Goal: Task Accomplishment & Management: Complete application form

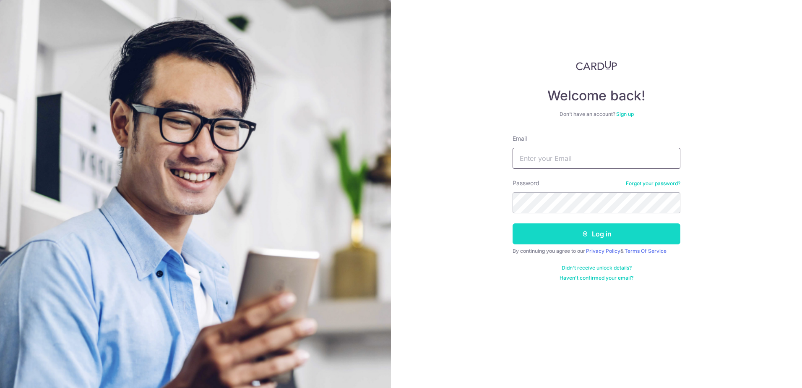
type input "cynthialoke78@gmail.com"
click at [564, 238] on button "Log in" at bounding box center [597, 233] width 168 height 21
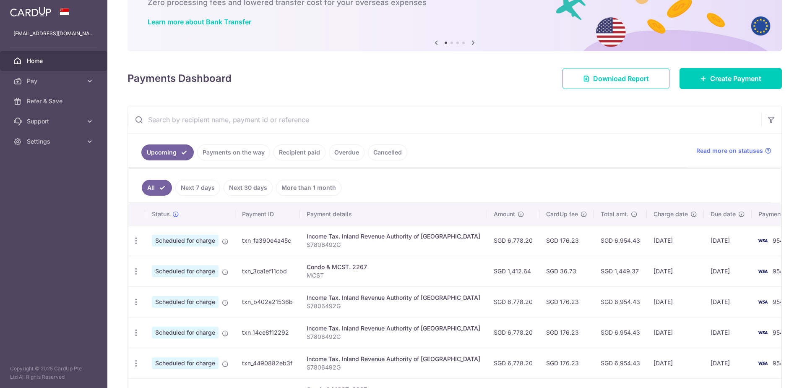
scroll to position [55, 0]
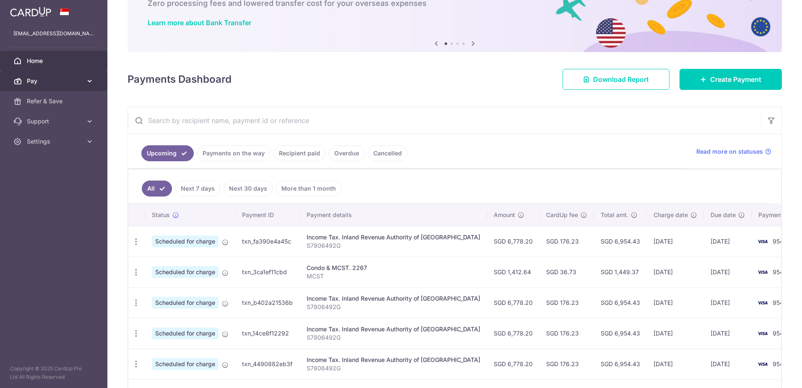
click at [50, 79] on div at bounding box center [405, 195] width 810 height 391
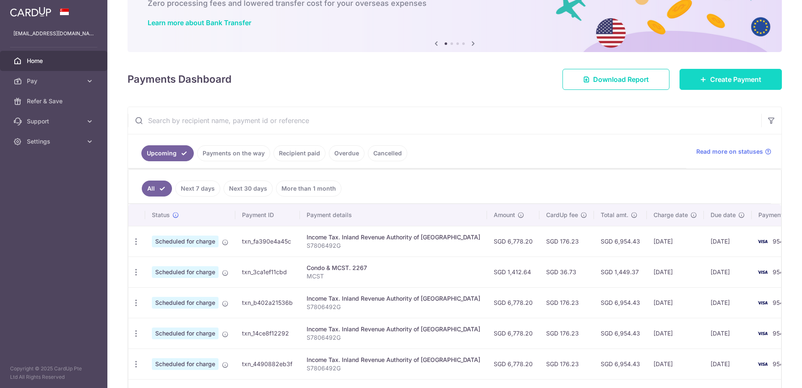
click at [693, 79] on link "Create Payment" at bounding box center [731, 79] width 102 height 21
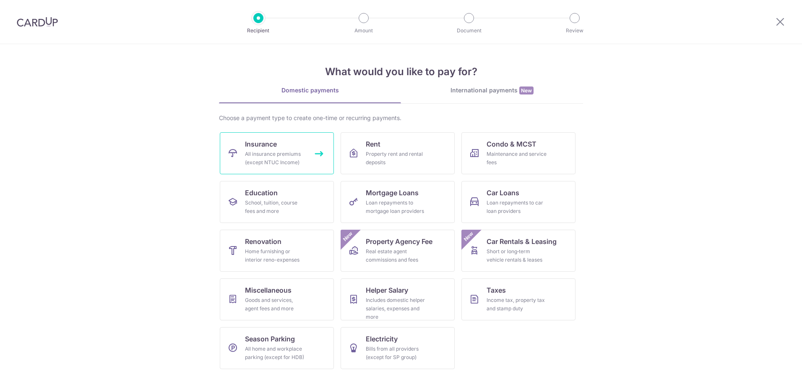
click at [265, 156] on div "All insurance premiums (except NTUC Income)" at bounding box center [275, 158] width 60 height 17
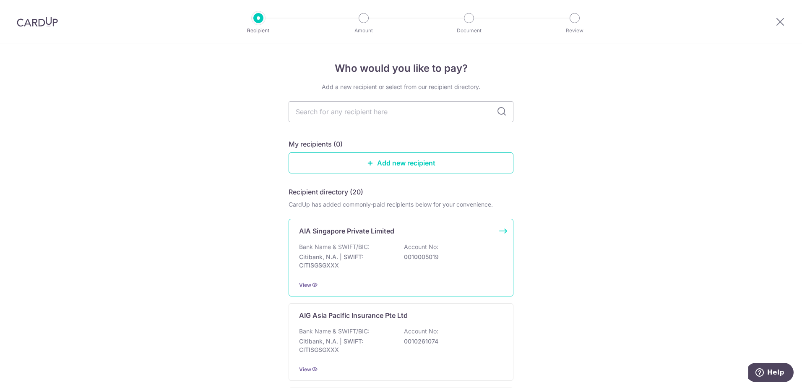
click at [327, 258] on p "Citibank, N.A. | SWIFT: CITISGSGXXX" at bounding box center [346, 261] width 94 height 17
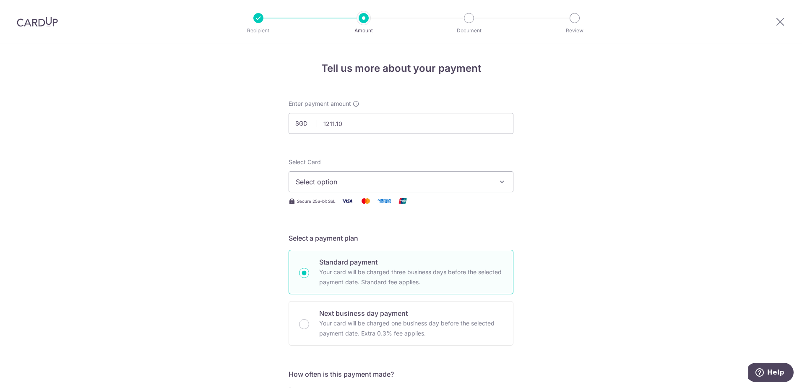
type input "1,211.10"
click at [357, 183] on span "Select option" at bounding box center [393, 182] width 195 height 10
click at [332, 240] on span "**** 9543" at bounding box center [332, 242] width 32 height 10
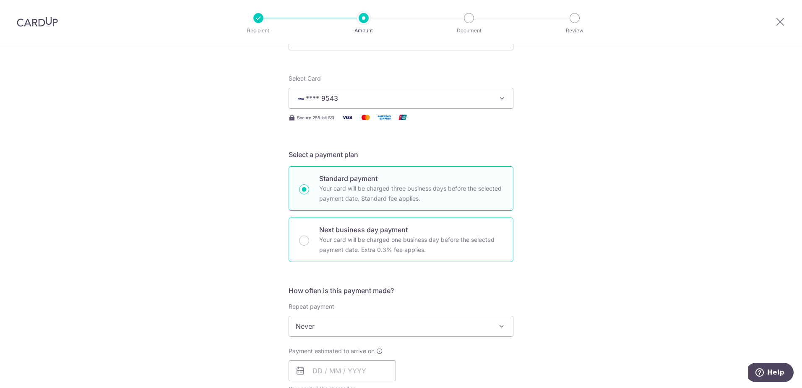
scroll to position [84, 0]
click at [320, 330] on span "Never" at bounding box center [401, 325] width 224 height 20
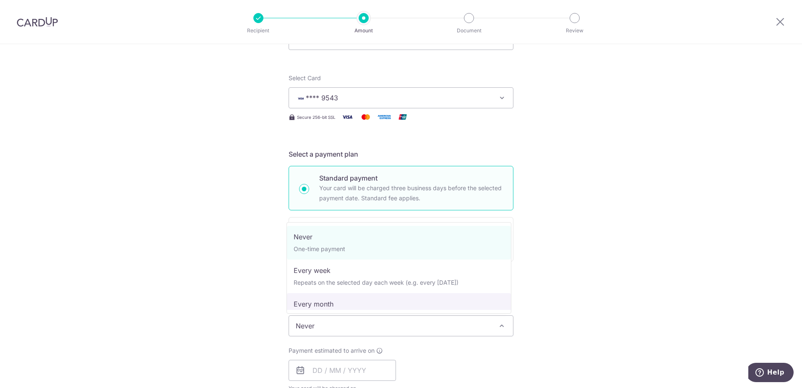
scroll to position [117, 0]
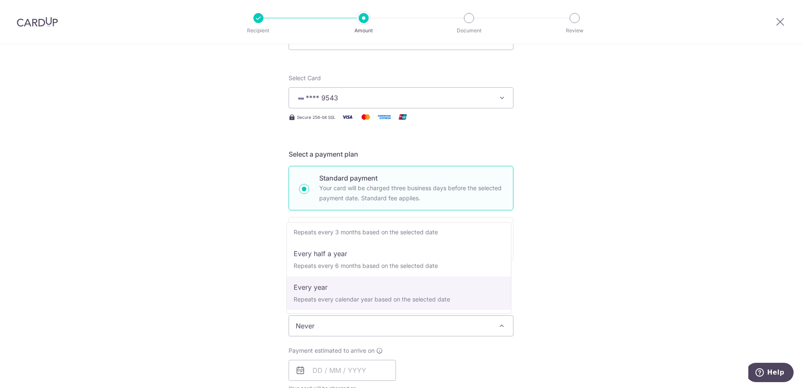
select select "6"
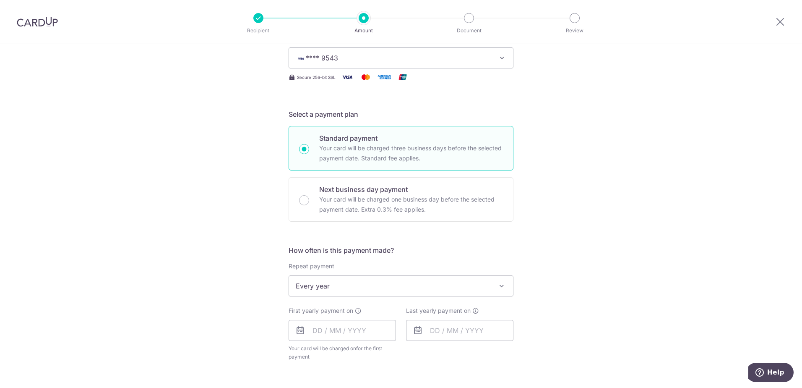
scroll to position [126, 0]
click at [315, 323] on input "text" at bounding box center [342, 328] width 107 height 21
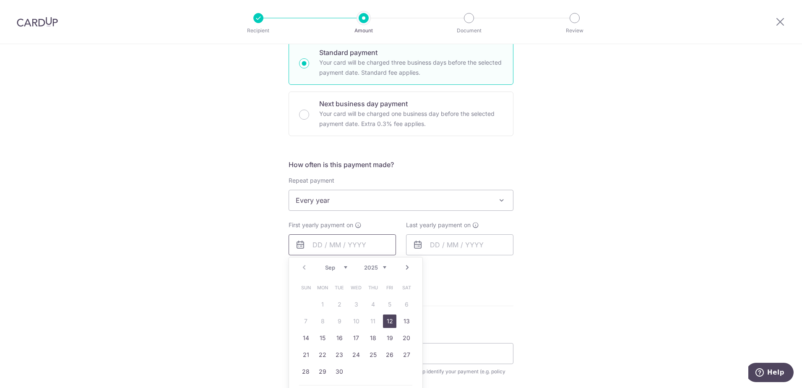
scroll to position [210, 0]
click at [301, 111] on input "Next business day payment Your card will be charged one business day before the…" at bounding box center [304, 114] width 10 height 10
radio input "true"
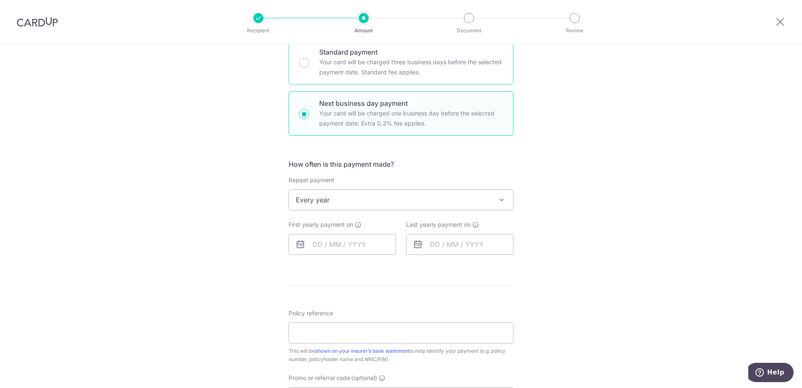
click at [320, 70] on p "Your card will be charged three business days before the selected payment date.…" at bounding box center [411, 67] width 184 height 20
click at [309, 68] on input "Standard payment Your card will be charged three business days before the selec…" at bounding box center [304, 63] width 10 height 10
radio input "true"
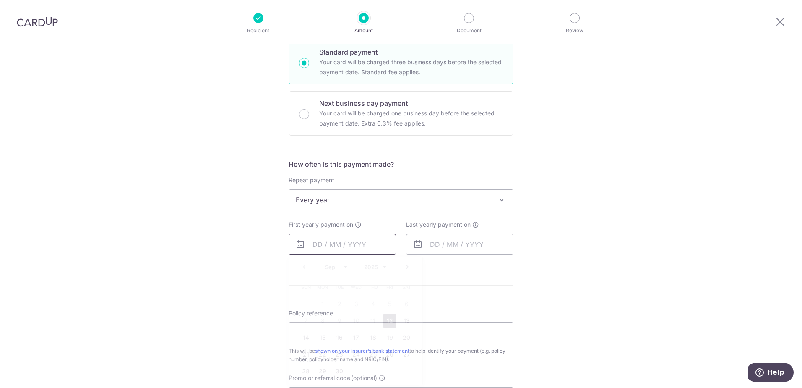
click at [325, 249] on input "text" at bounding box center [342, 244] width 107 height 21
click at [385, 323] on link "12" at bounding box center [389, 320] width 13 height 13
type input "12/09/2025"
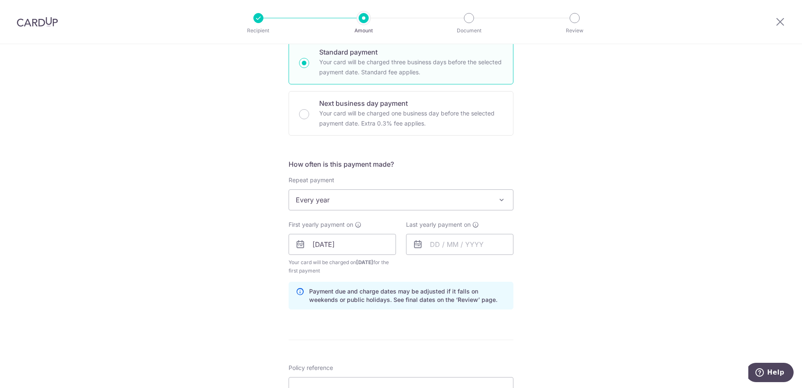
click at [363, 201] on span "Every year" at bounding box center [401, 200] width 224 height 20
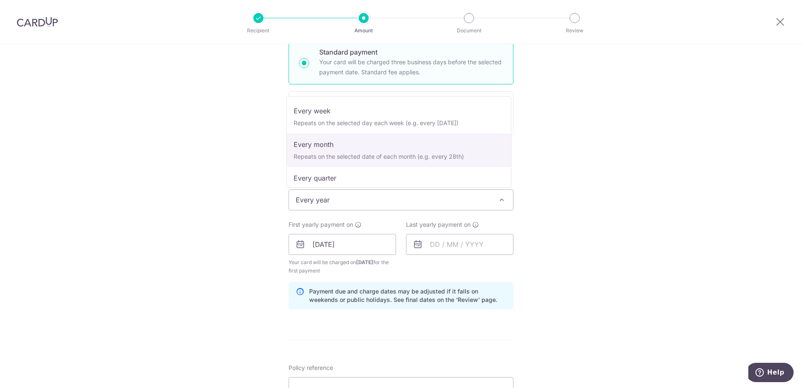
scroll to position [0, 0]
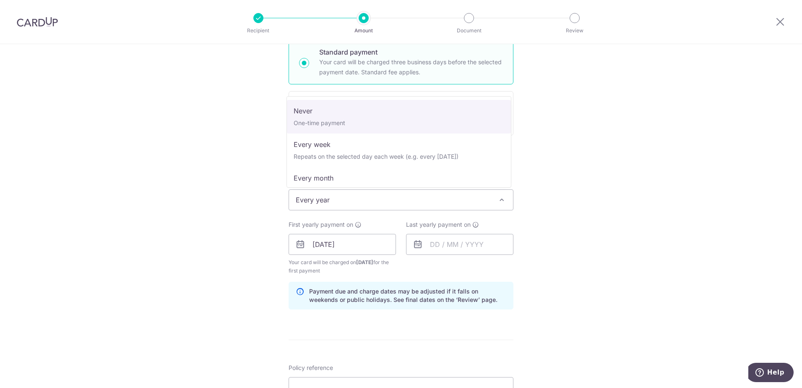
select select "1"
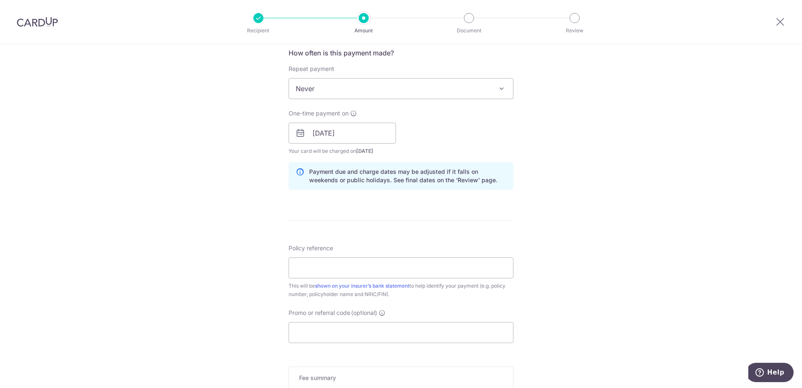
scroll to position [336, 0]
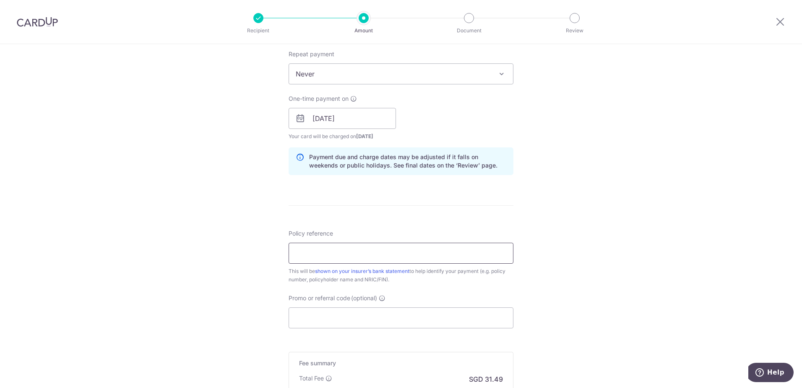
click at [322, 248] on input "Policy reference" at bounding box center [401, 252] width 225 height 21
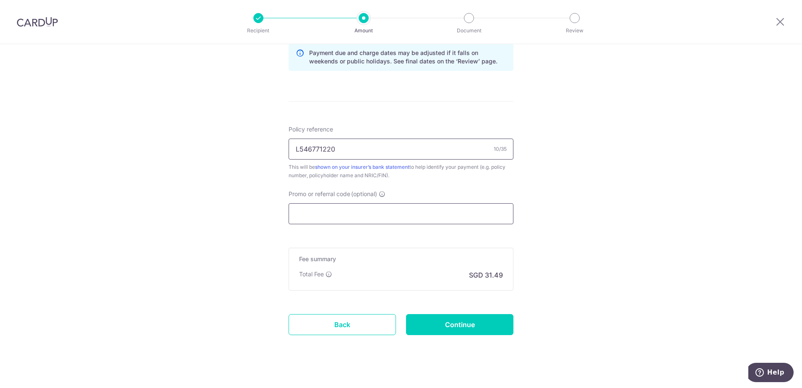
scroll to position [450, 0]
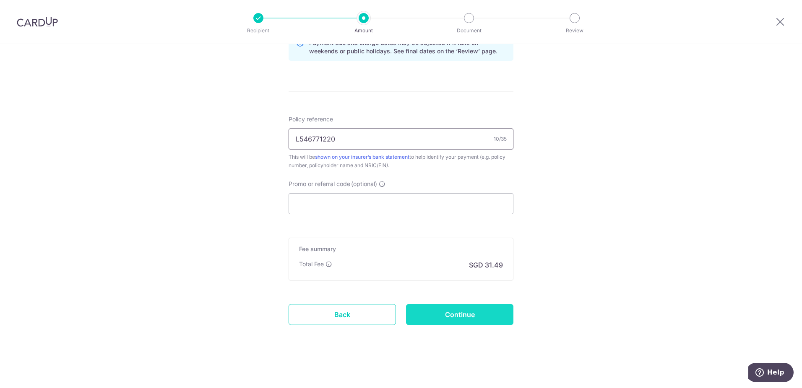
type input "L546771220"
click at [445, 313] on input "Continue" at bounding box center [459, 314] width 107 height 21
type input "Create Schedule"
